Goal: Task Accomplishment & Management: Manage account settings

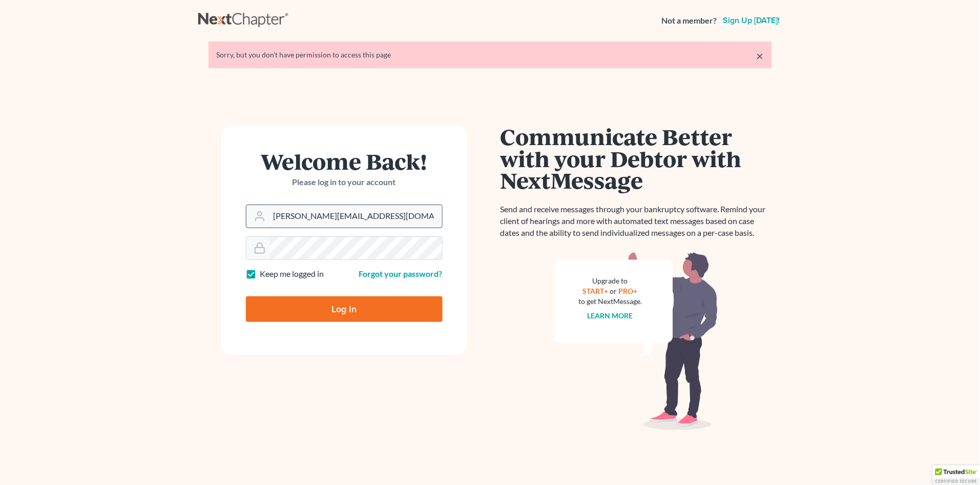
click at [359, 213] on input "[PERSON_NAME][EMAIL_ADDRESS][DOMAIN_NAME]" at bounding box center [355, 216] width 173 height 23
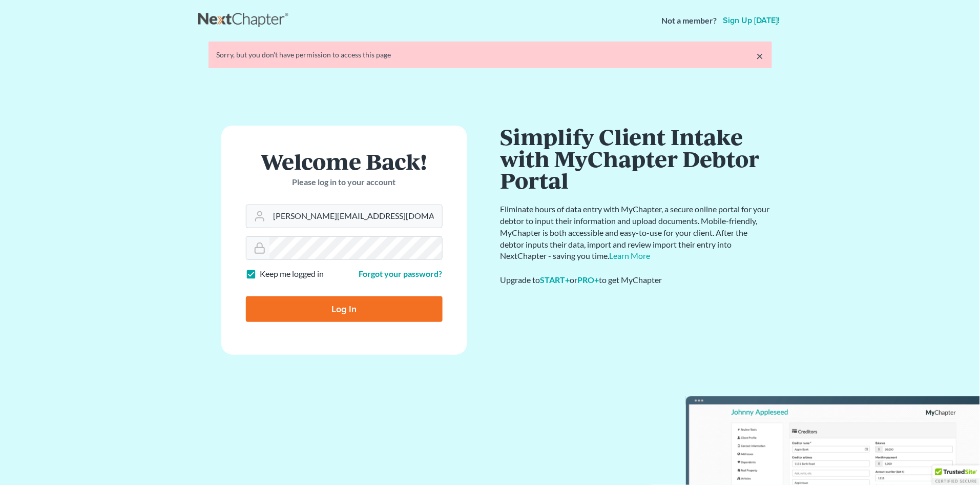
drag, startPoint x: 203, startPoint y: 300, endPoint x: 218, endPoint y: 308, distance: 17.0
click at [203, 300] on div "Welcome Back! Please log in to your account Email Address alicia@nagerlaw.com P…" at bounding box center [344, 285] width 292 height 321
click at [341, 308] on input "Log In" at bounding box center [344, 309] width 197 height 26
type input "Thinking..."
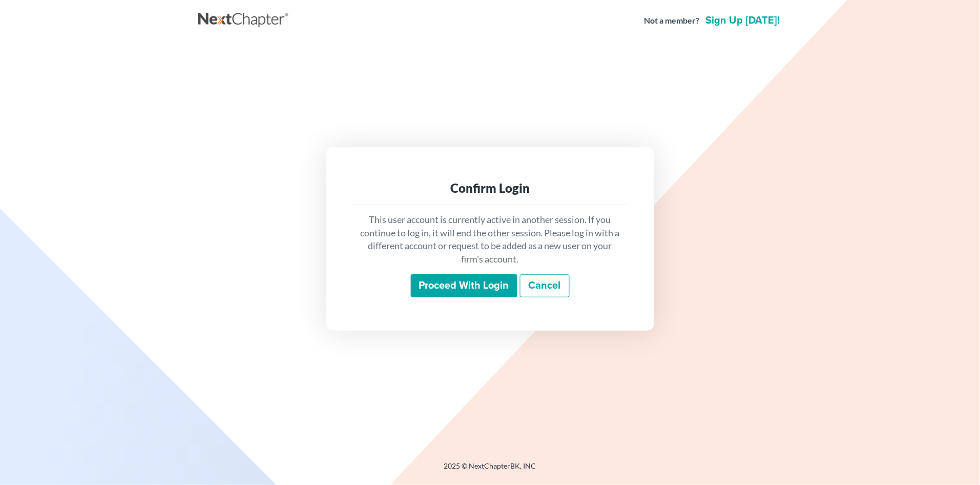
click at [449, 284] on input "Proceed with login" at bounding box center [464, 286] width 107 height 24
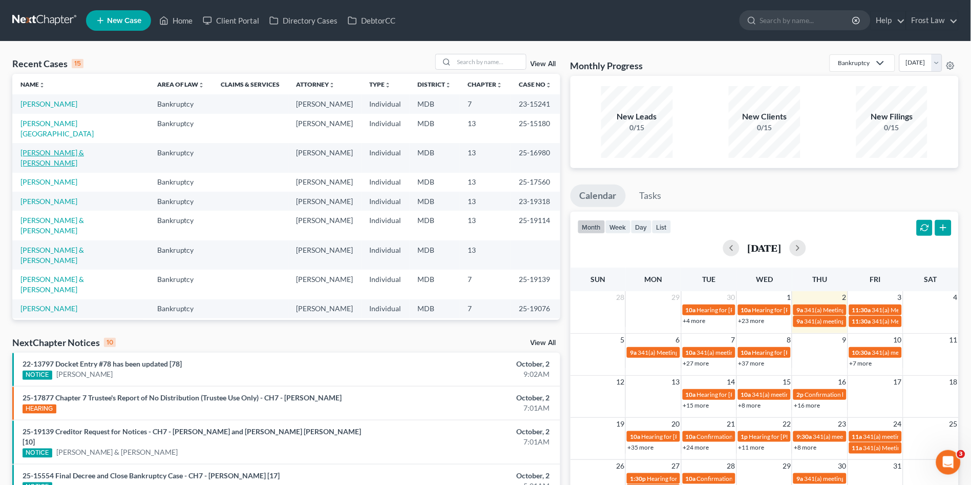
click at [75, 148] on link "[PERSON_NAME] & [PERSON_NAME]" at bounding box center [52, 157] width 64 height 19
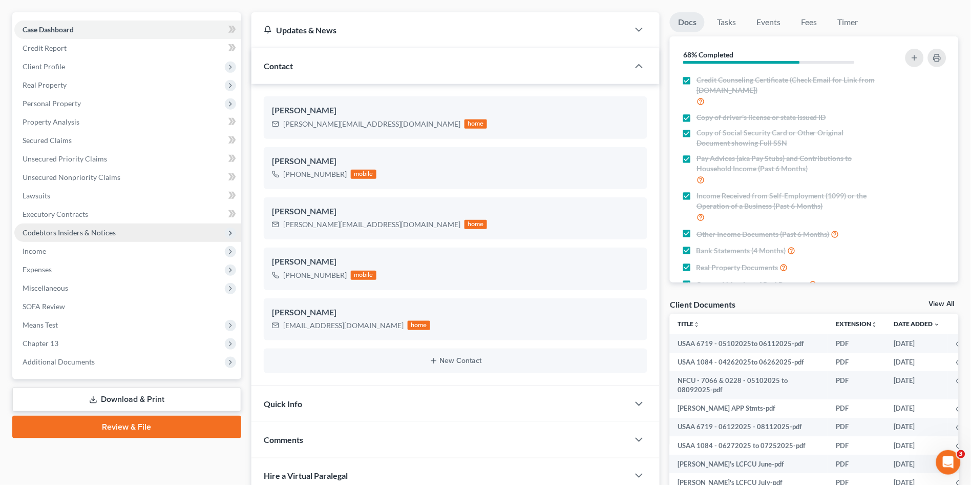
scroll to position [284, 0]
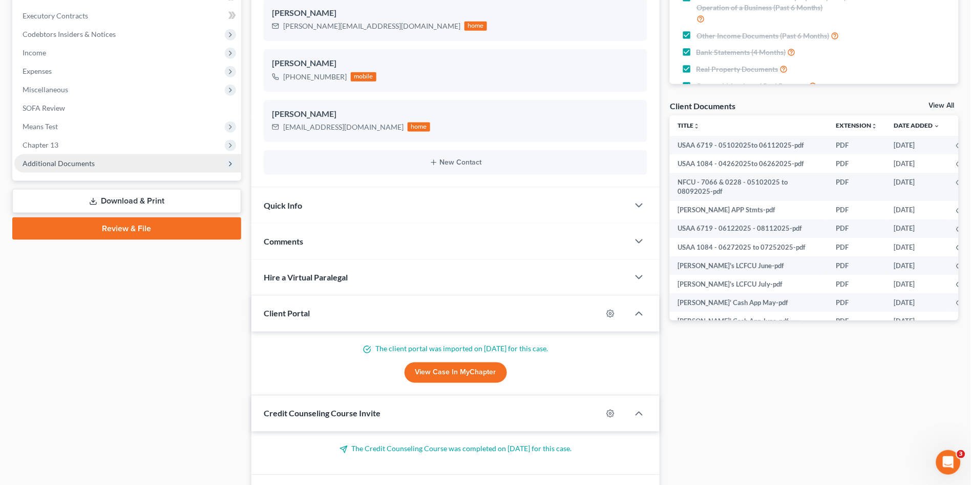
click at [87, 159] on span "Additional Documents" at bounding box center [59, 163] width 72 height 9
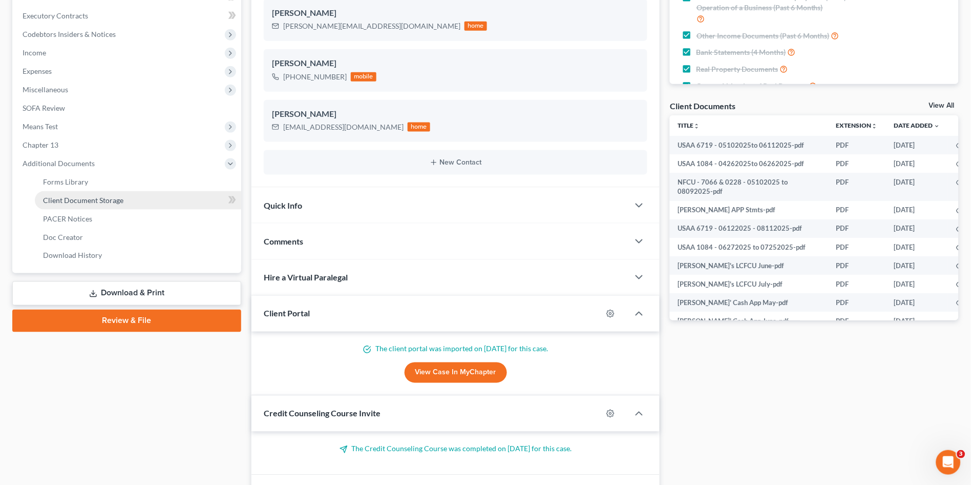
click at [96, 197] on span "Client Document Storage" at bounding box center [83, 200] width 80 height 9
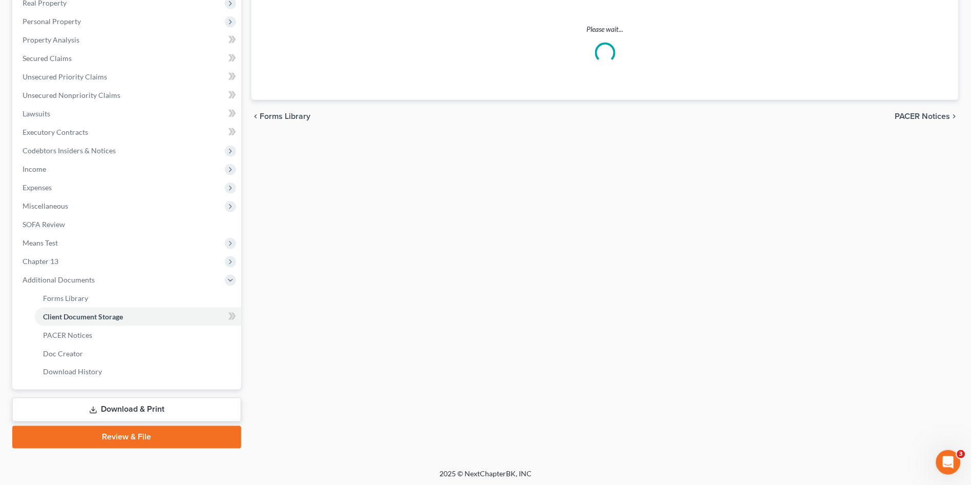
select select "14"
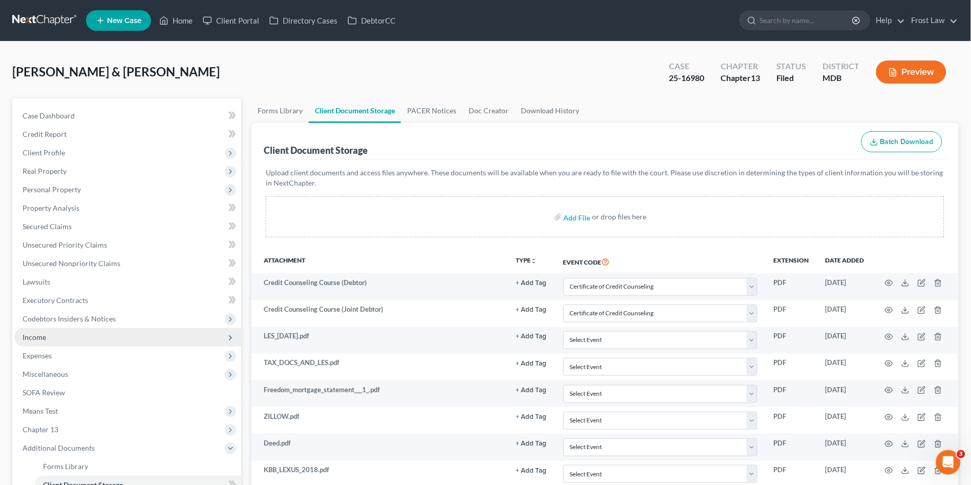
click at [79, 335] on span "Income" at bounding box center [127, 337] width 227 height 18
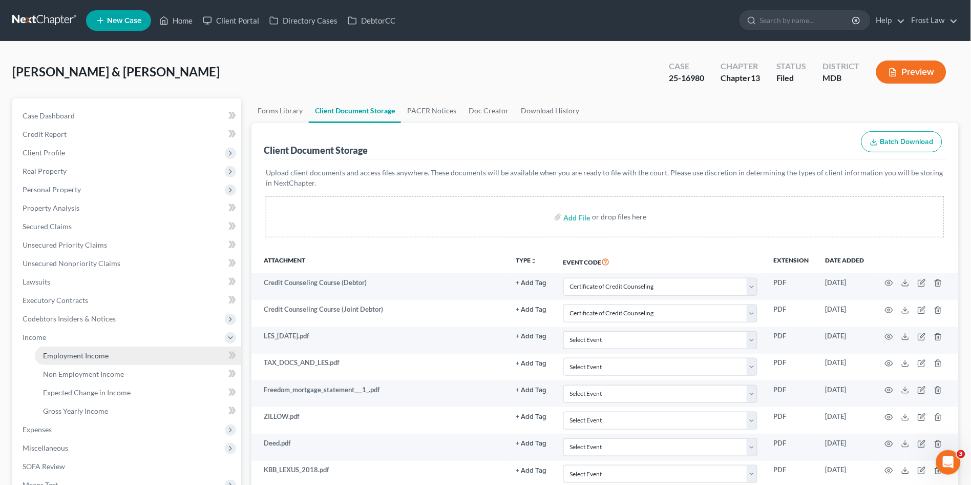
click at [82, 355] on span "Employment Income" at bounding box center [76, 355] width 66 height 9
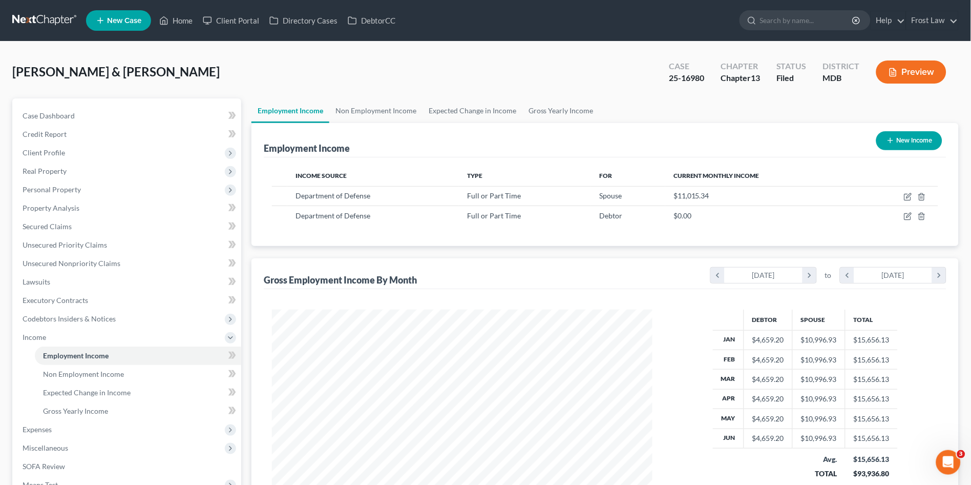
scroll to position [189, 401]
click at [364, 106] on link "Non Employment Income" at bounding box center [375, 110] width 93 height 25
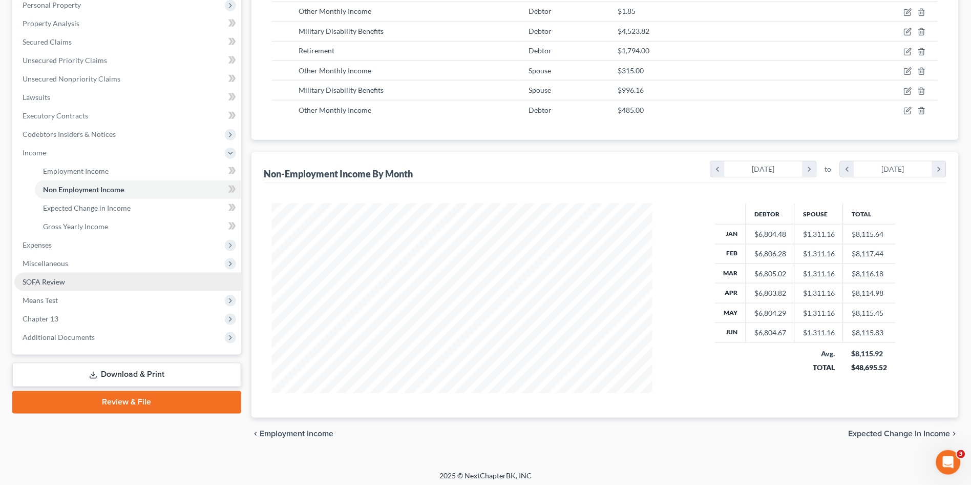
scroll to position [188, 0]
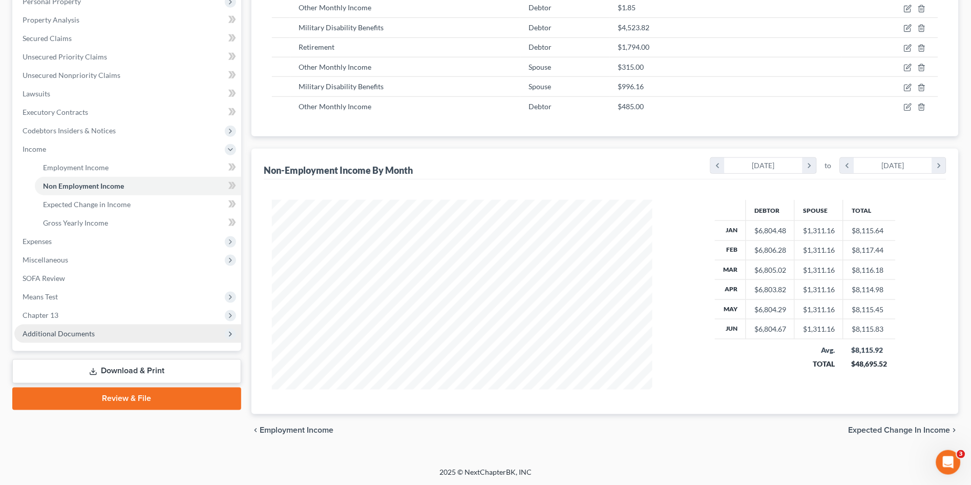
click at [87, 332] on span "Additional Documents" at bounding box center [59, 333] width 72 height 9
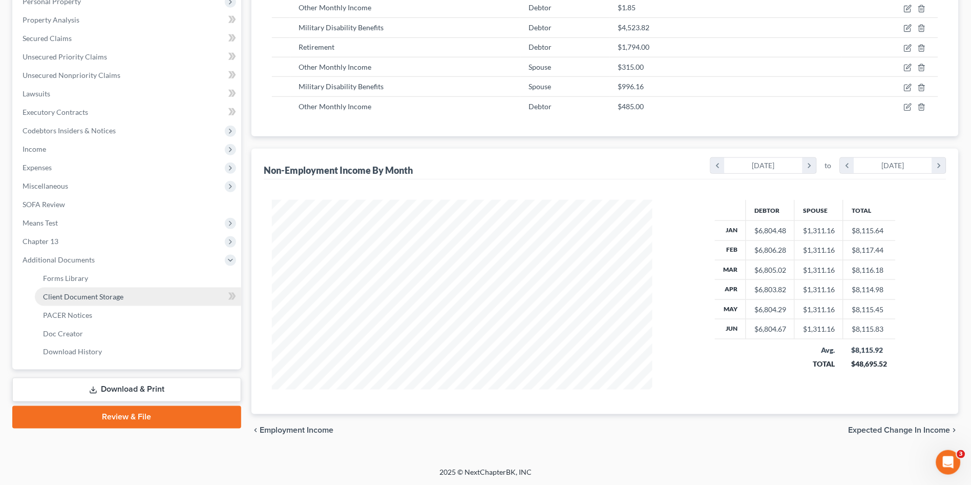
click at [79, 293] on span "Client Document Storage" at bounding box center [83, 296] width 80 height 9
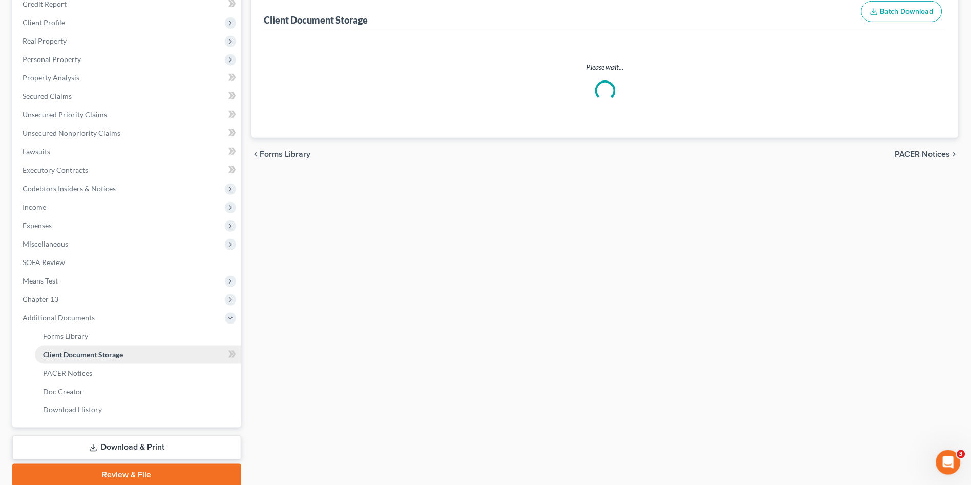
scroll to position [86, 0]
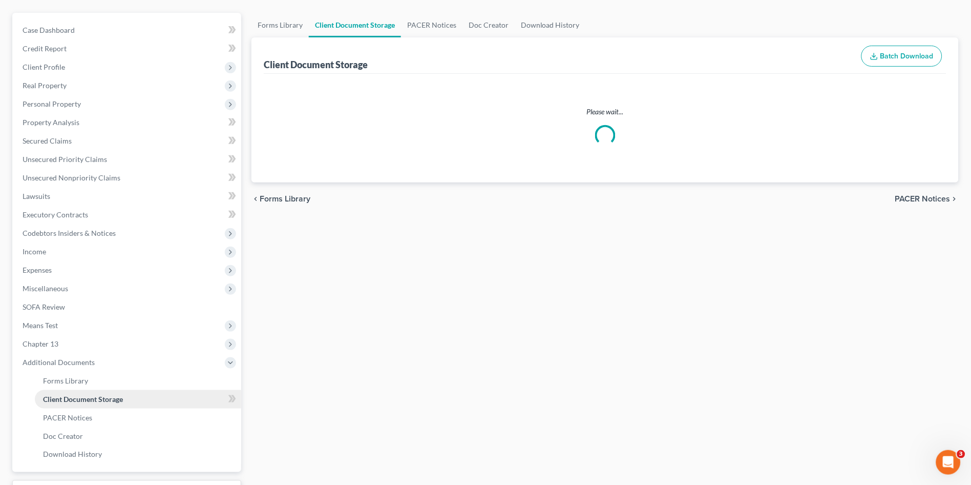
select select "14"
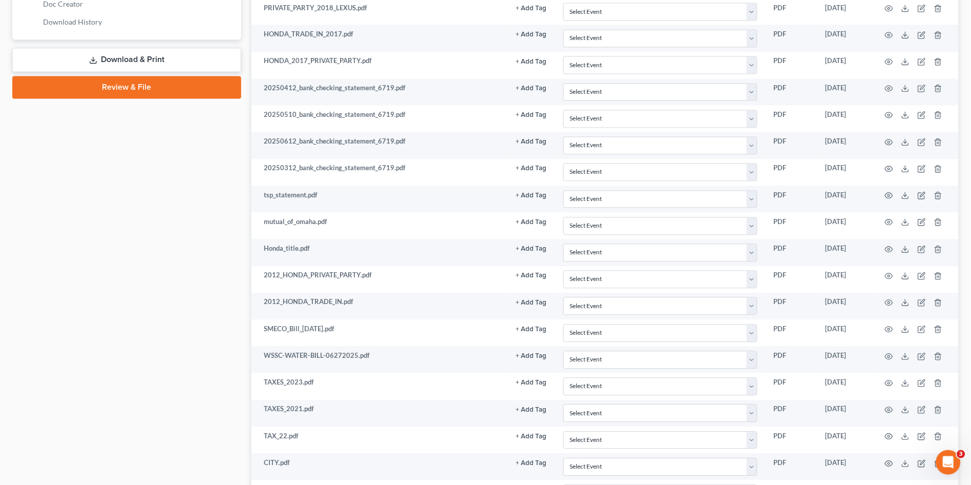
scroll to position [796, 0]
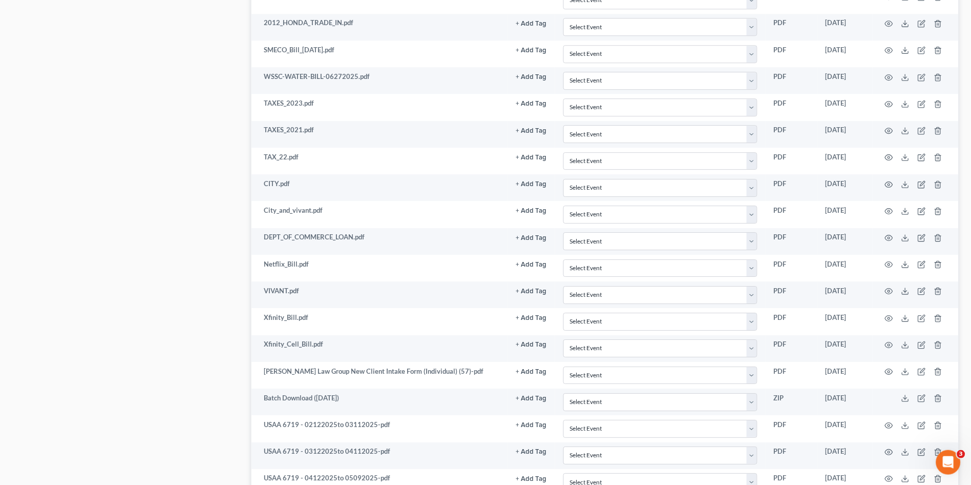
select select "14"
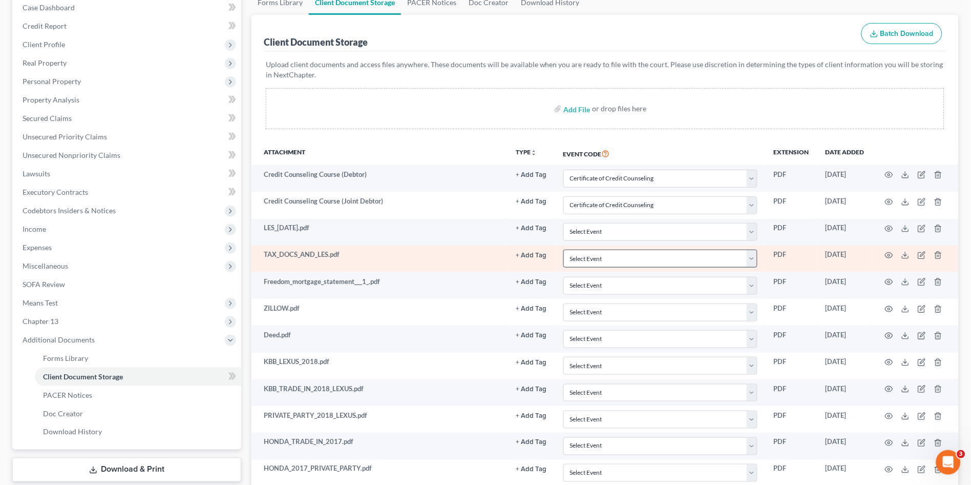
scroll to position [0, 0]
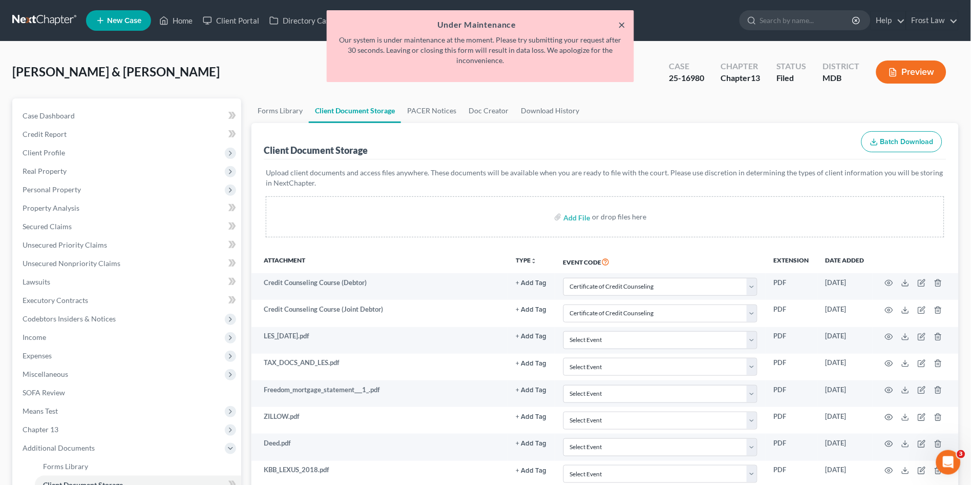
click at [623, 26] on button "×" at bounding box center [622, 24] width 7 height 12
click at [620, 24] on button "×" at bounding box center [622, 24] width 7 height 12
click at [618, 25] on h5 "Under Maintenance" at bounding box center [480, 24] width 291 height 12
click at [620, 22] on button "×" at bounding box center [622, 24] width 7 height 12
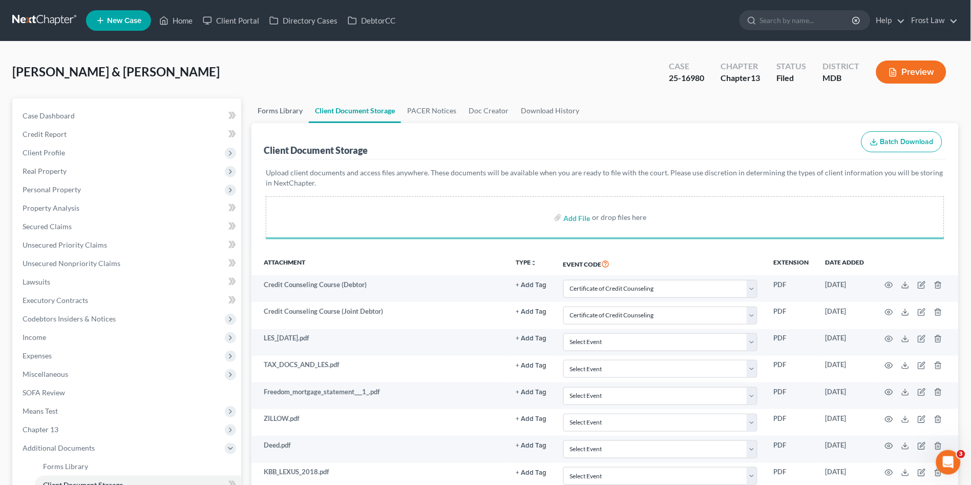
click at [287, 108] on link "Forms Library" at bounding box center [279, 110] width 57 height 25
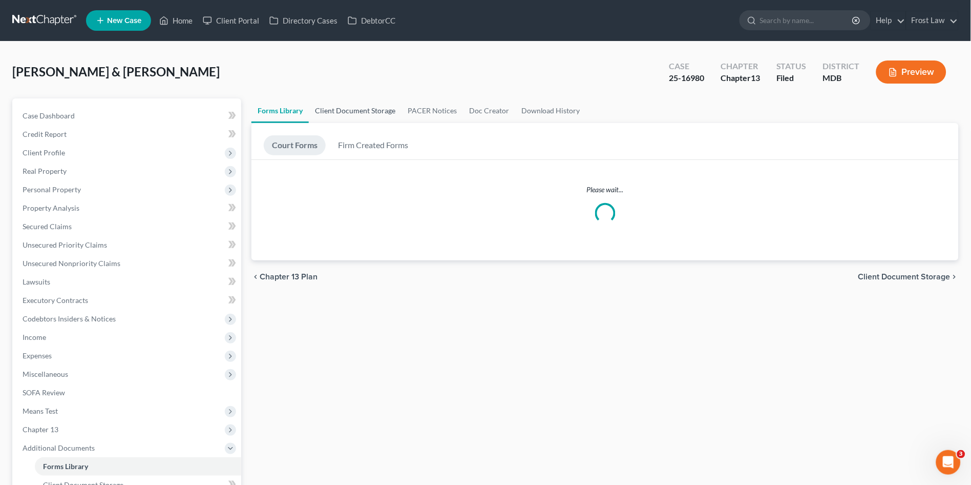
click at [328, 108] on link "Client Document Storage" at bounding box center [355, 110] width 93 height 25
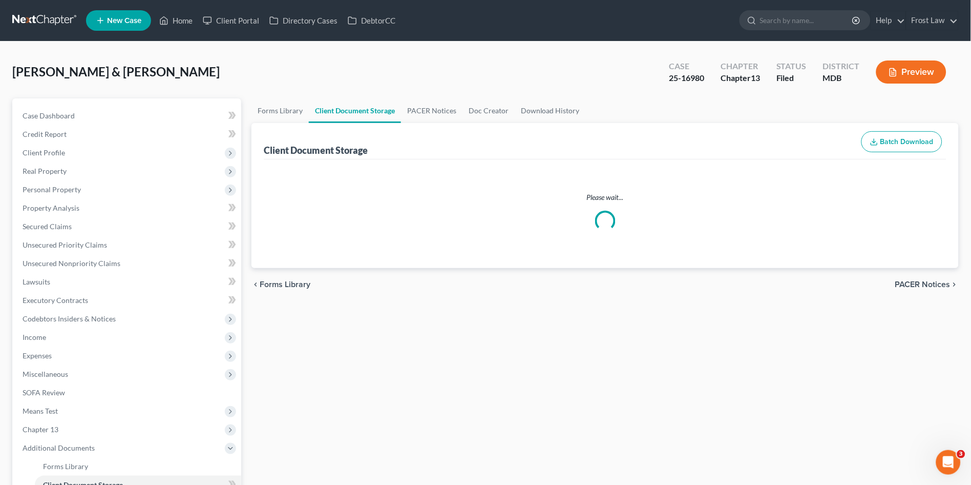
scroll to position [169, 0]
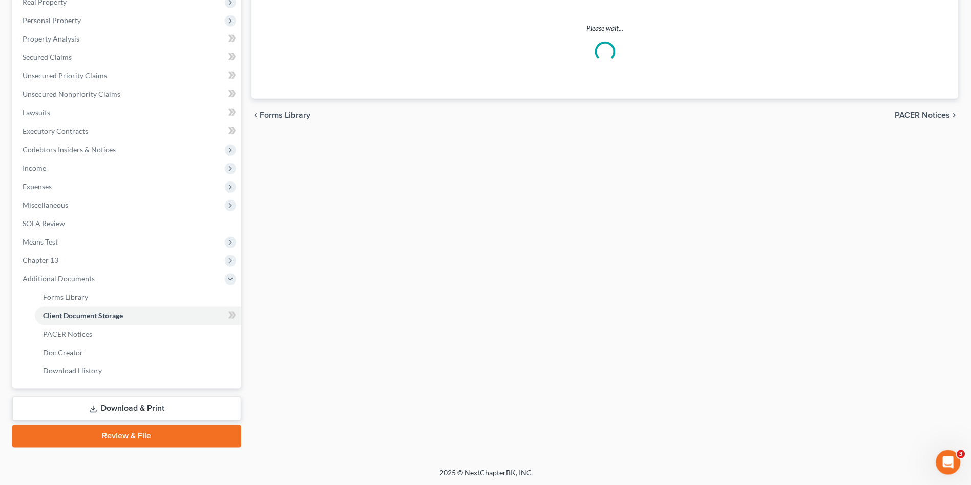
select select "14"
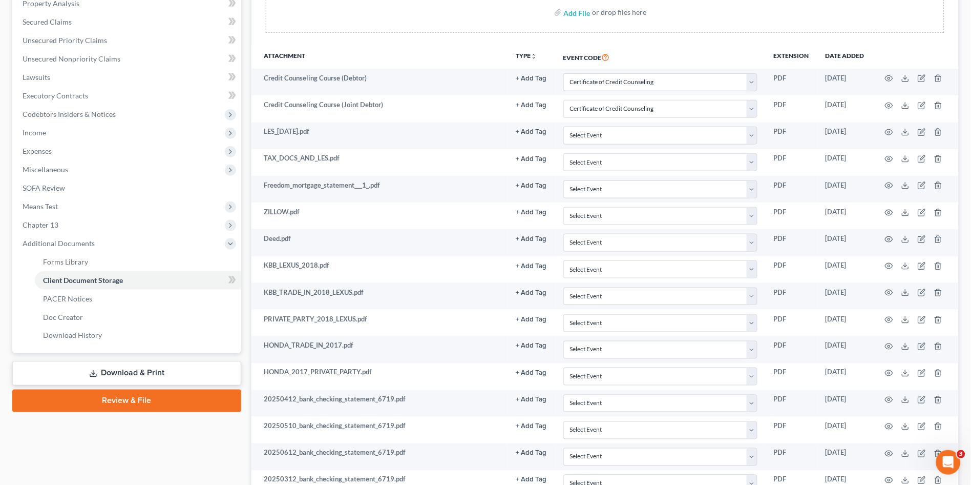
scroll to position [0, 0]
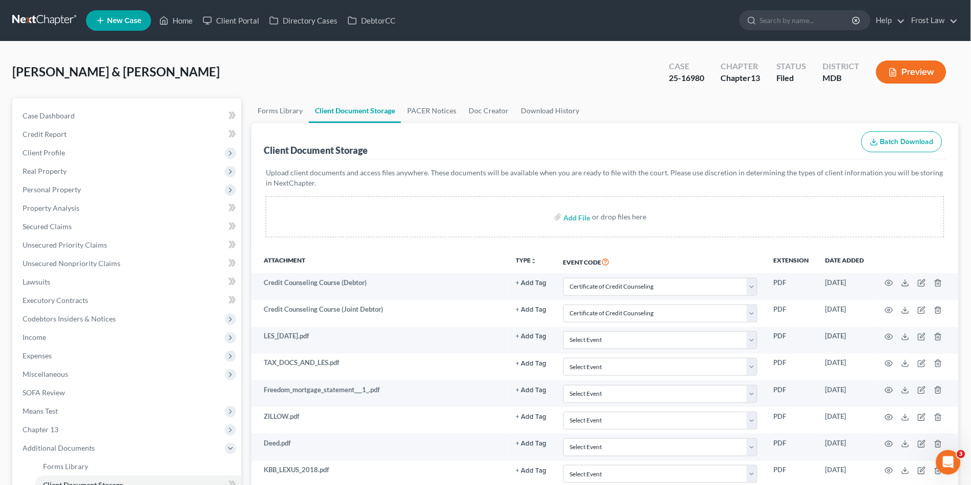
select select "14"
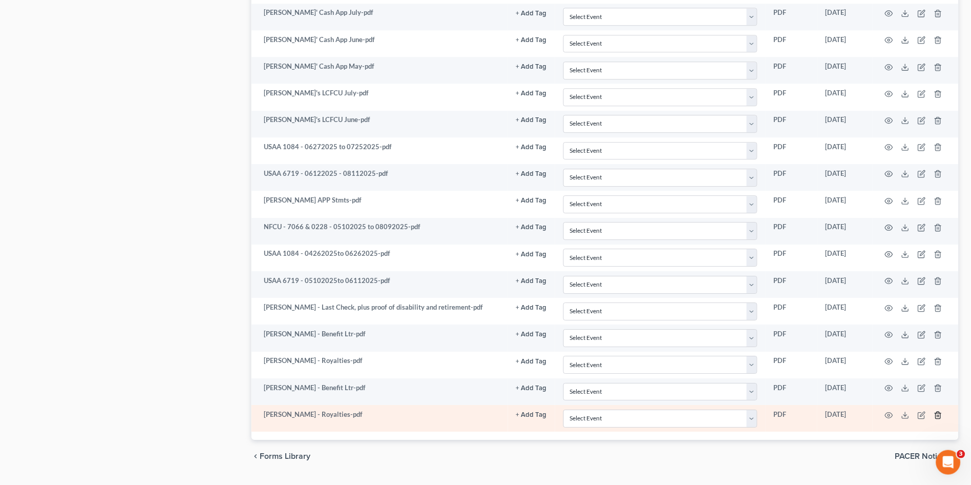
click at [938, 412] on icon "button" at bounding box center [938, 415] width 8 height 8
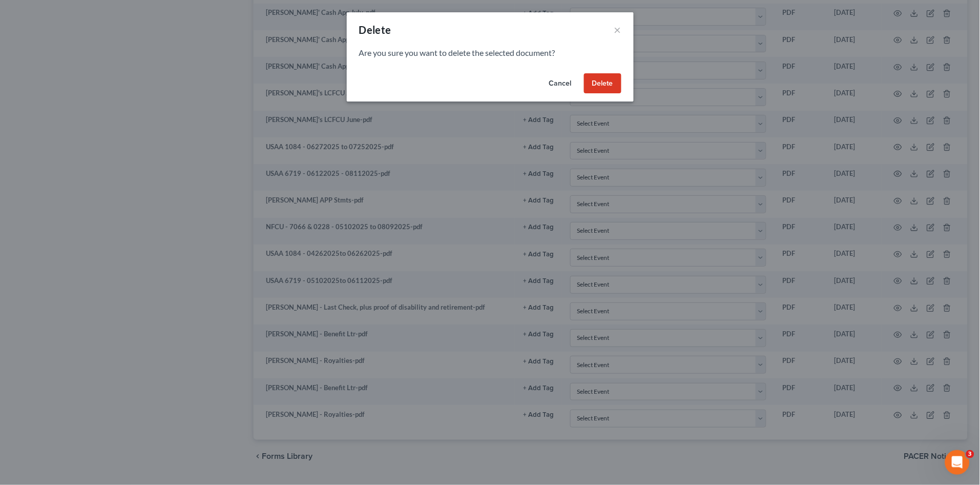
click at [607, 87] on button "Delete" at bounding box center [602, 83] width 37 height 20
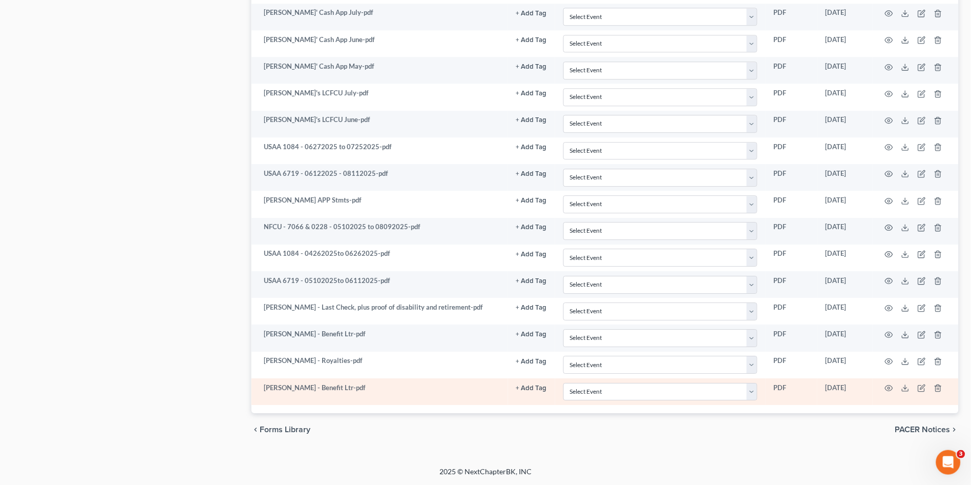
click at [943, 391] on td at bounding box center [916, 391] width 86 height 27
click at [939, 390] on line "button" at bounding box center [939, 389] width 0 height 2
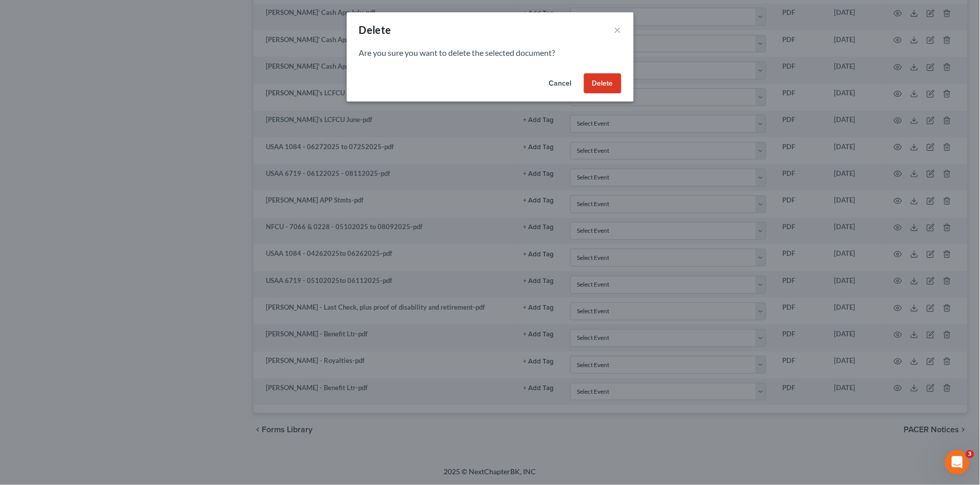
drag, startPoint x: 601, startPoint y: 73, endPoint x: 602, endPoint y: 82, distance: 9.2
click at [601, 76] on div "Cancel Delete" at bounding box center [490, 85] width 287 height 33
click at [602, 82] on button "Delete" at bounding box center [602, 83] width 37 height 20
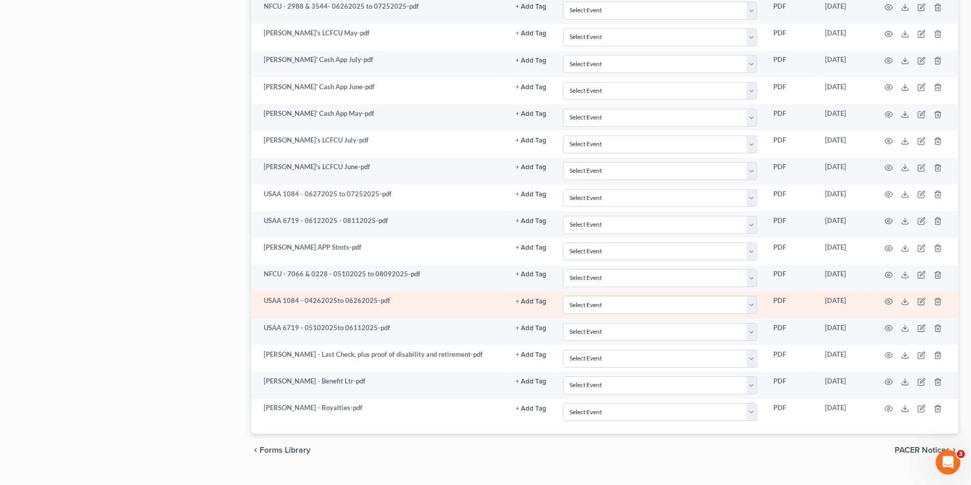
scroll to position [1795, 0]
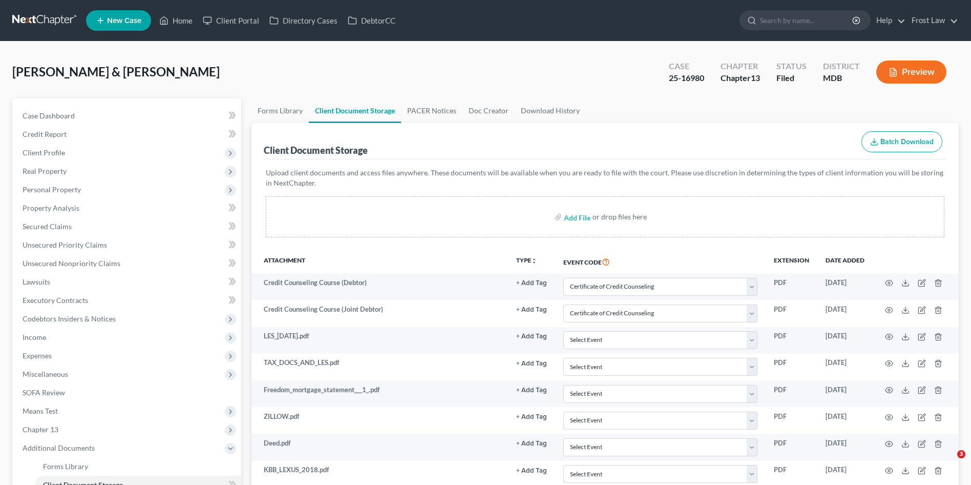
select select "14"
